Goal: Task Accomplishment & Management: Use online tool/utility

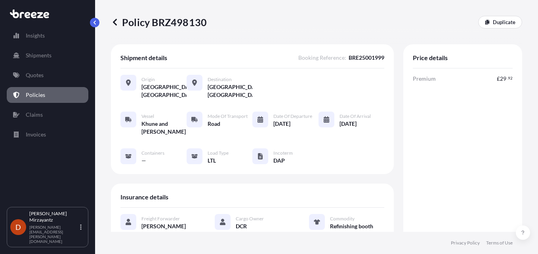
scroll to position [198, 0]
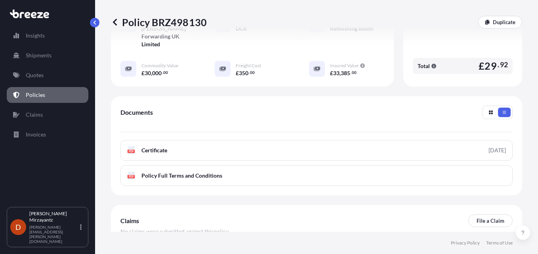
click at [36, 93] on p "Policies" at bounding box center [35, 95] width 19 height 8
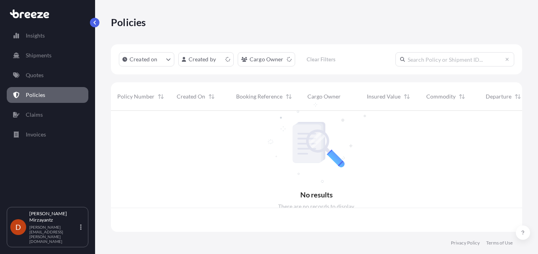
scroll to position [120, 405]
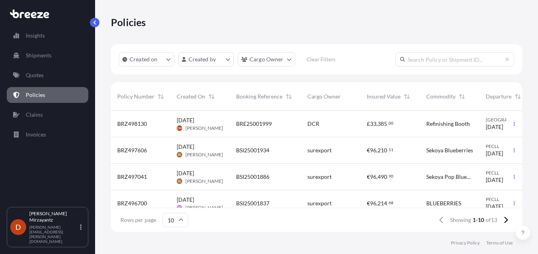
click at [253, 123] on span "BRE25001999" at bounding box center [254, 124] width 36 height 8
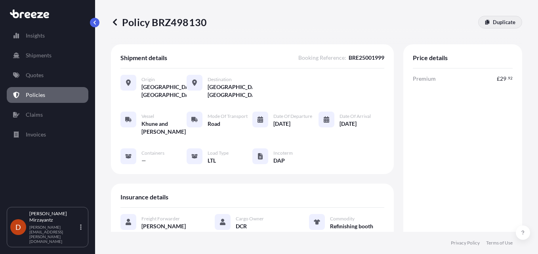
click at [501, 23] on p "Duplicate" at bounding box center [504, 22] width 23 height 8
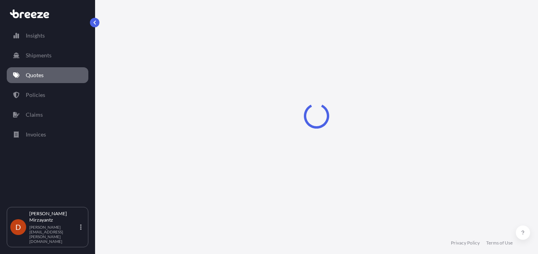
select select "Road"
select select "1"
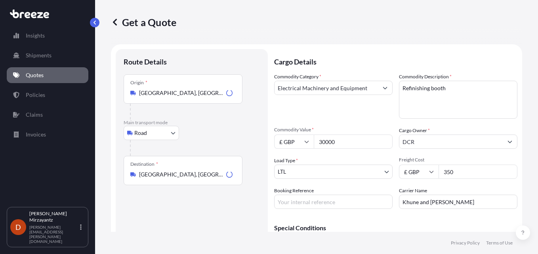
scroll to position [13, 0]
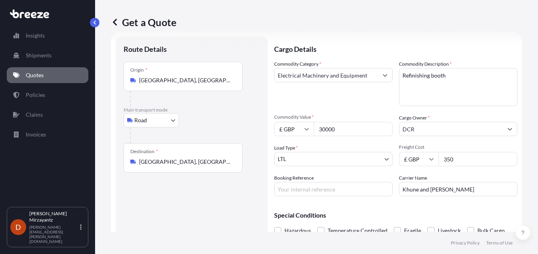
click at [195, 161] on input "[GEOGRAPHIC_DATA], [GEOGRAPHIC_DATA]" at bounding box center [185, 162] width 93 height 8
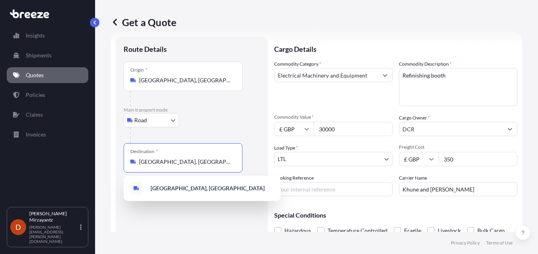
drag, startPoint x: 194, startPoint y: 161, endPoint x: 127, endPoint y: 160, distance: 66.9
click at [127, 160] on div "Destination * [GEOGRAPHIC_DATA], [GEOGRAPHIC_DATA]" at bounding box center [183, 157] width 119 height 29
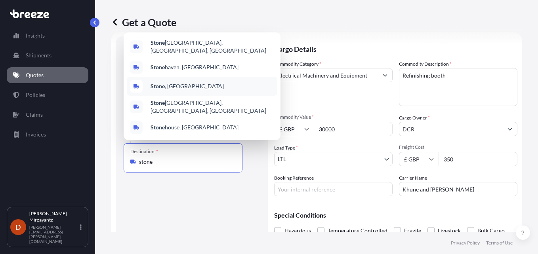
click at [156, 88] on b "Stone" at bounding box center [157, 86] width 14 height 7
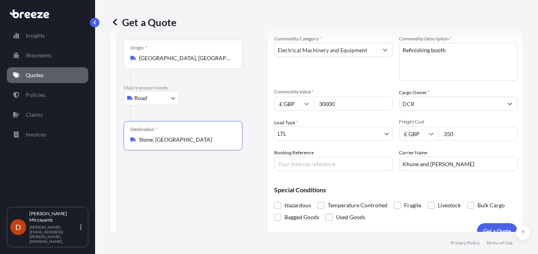
scroll to position [50, 0]
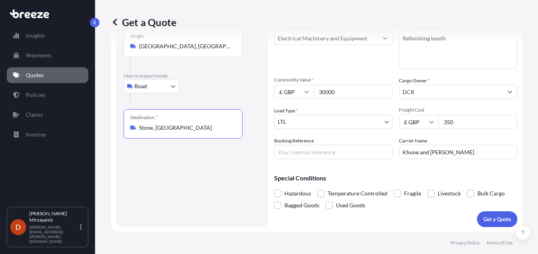
type input "Stone, [GEOGRAPHIC_DATA]"
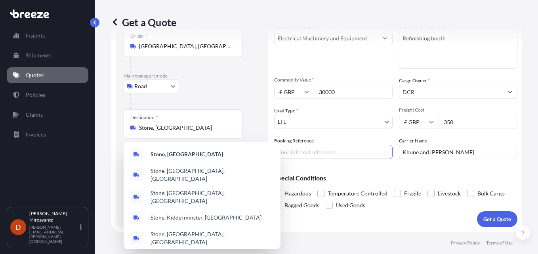
click at [316, 151] on input "Booking Reference" at bounding box center [333, 152] width 118 height 14
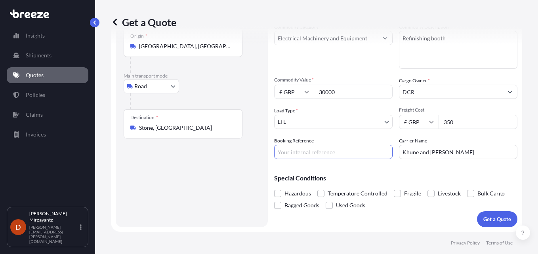
paste input "BRE25002001"
type input "BRE25002001"
click at [489, 222] on p "Get a Quote" at bounding box center [497, 219] width 28 height 8
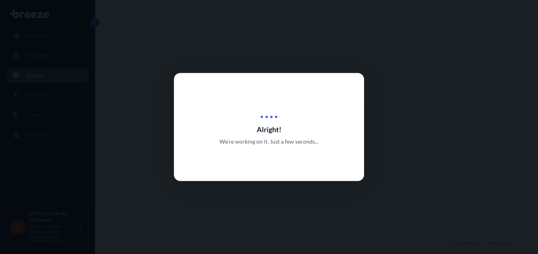
select select "Road"
select select "1"
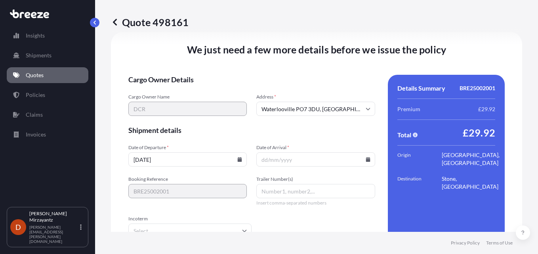
scroll to position [988, 0]
click at [181, 154] on input "[DATE]" at bounding box center [187, 159] width 118 height 14
click at [287, 159] on input "Date of Arrival *" at bounding box center [315, 159] width 118 height 14
click at [365, 158] on icon at bounding box center [367, 159] width 4 height 5
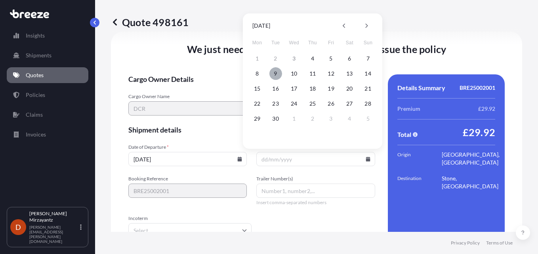
click at [272, 73] on button "9" at bounding box center [275, 73] width 13 height 13
type input "[DATE]"
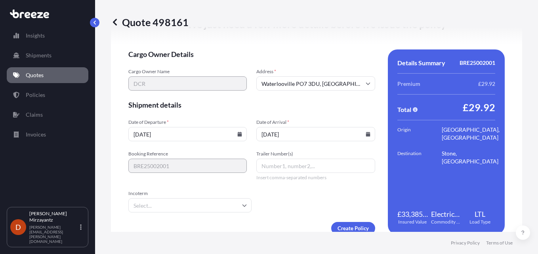
scroll to position [1026, 0]
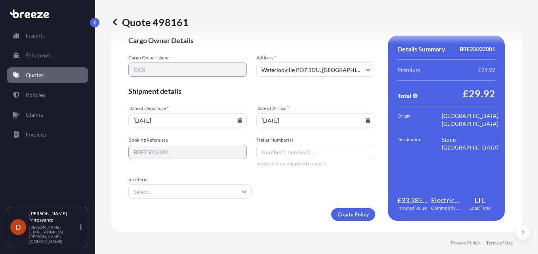
click at [242, 192] on icon at bounding box center [244, 191] width 5 height 5
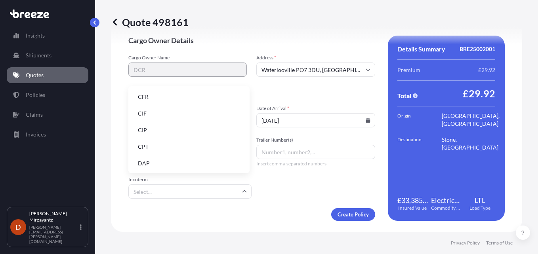
click at [161, 160] on li "DAP" at bounding box center [188, 163] width 115 height 15
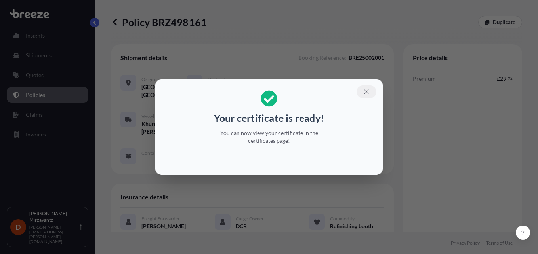
click at [367, 91] on icon "button" at bounding box center [366, 91] width 7 height 7
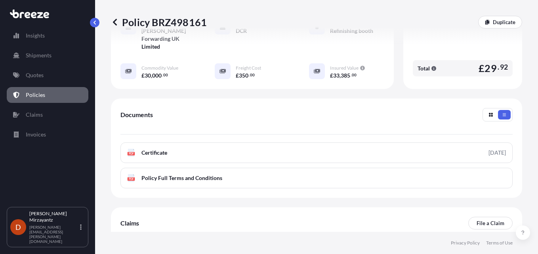
scroll to position [198, 0]
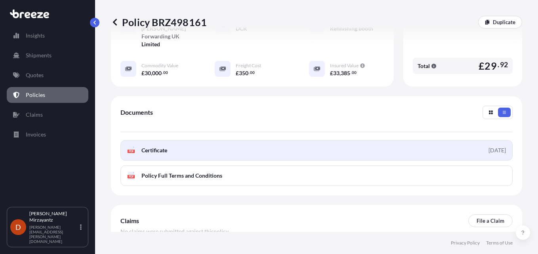
click at [341, 140] on link "PDF Certificate [DATE]" at bounding box center [316, 150] width 392 height 21
